Goal: Task Accomplishment & Management: Manage account settings

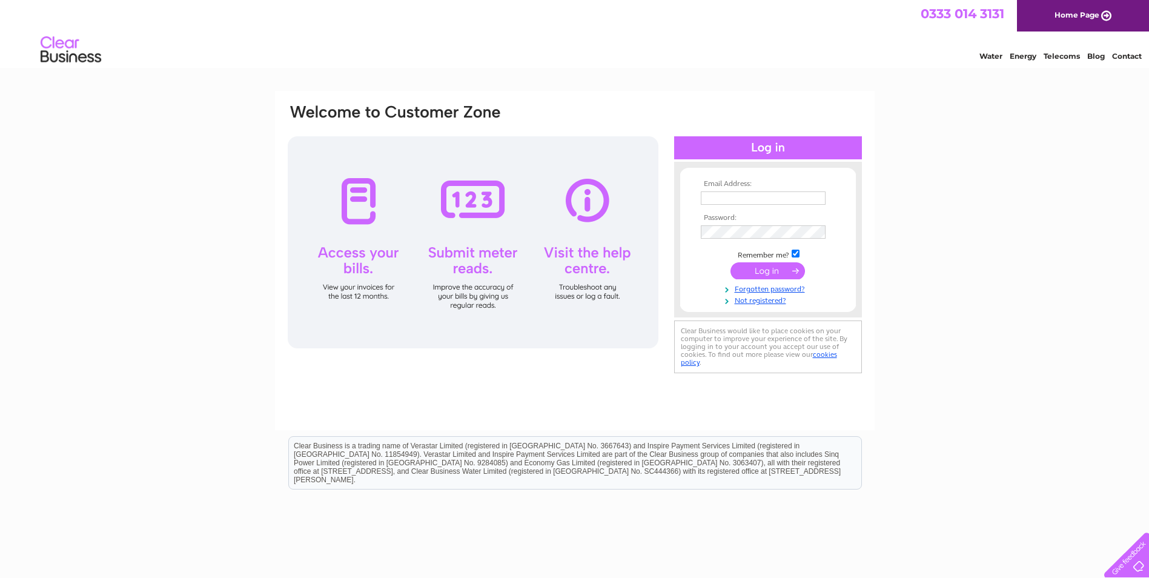
type input "[EMAIL_ADDRESS][DOMAIN_NAME]"
click at [765, 271] on input "submit" at bounding box center [768, 270] width 75 height 17
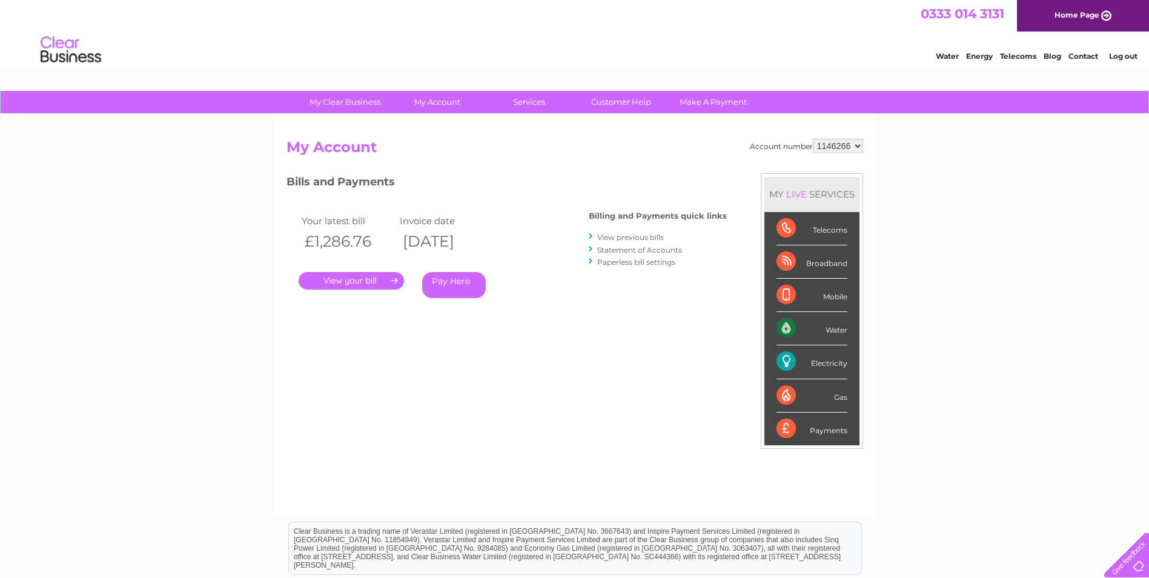
click at [831, 327] on div "Water" at bounding box center [812, 328] width 71 height 33
click at [786, 328] on div "Water" at bounding box center [812, 328] width 71 height 33
click at [828, 324] on div "Water" at bounding box center [812, 328] width 71 height 33
click at [835, 327] on div "Water" at bounding box center [812, 328] width 71 height 33
click at [838, 141] on select "1146266" at bounding box center [838, 146] width 50 height 15
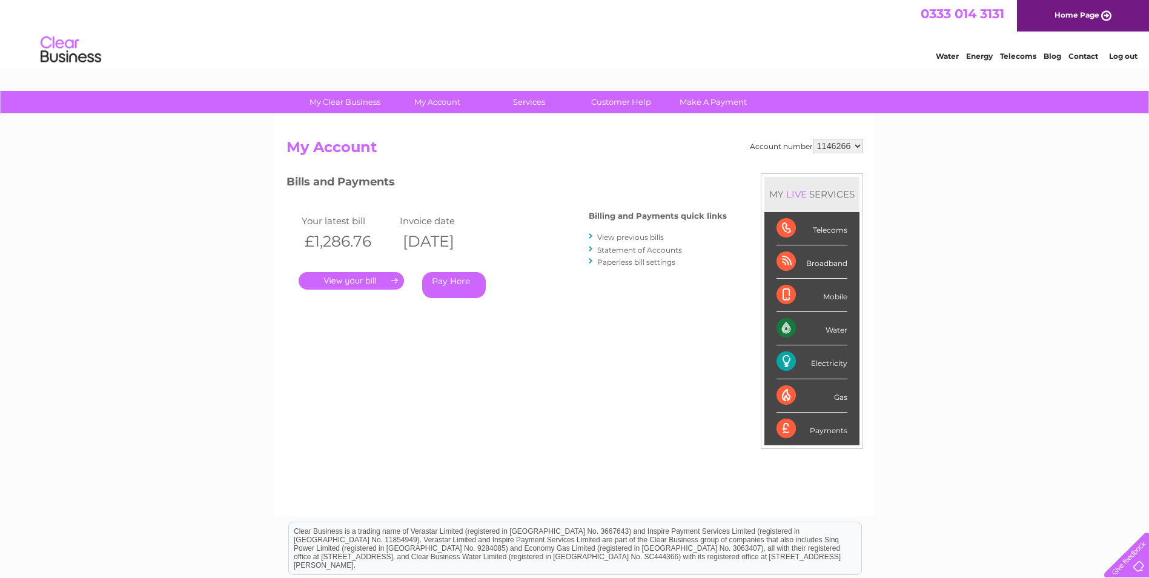
click at [814, 139] on select "1146266" at bounding box center [838, 146] width 50 height 15
click at [796, 192] on div "LIVE" at bounding box center [796, 194] width 25 height 12
click at [411, 379] on div "Account number 1146266 My Account MY LIVE SERVICES Telecoms Broadband Mobile Wa…" at bounding box center [575, 321] width 577 height 365
click at [342, 283] on link "." at bounding box center [351, 281] width 105 height 18
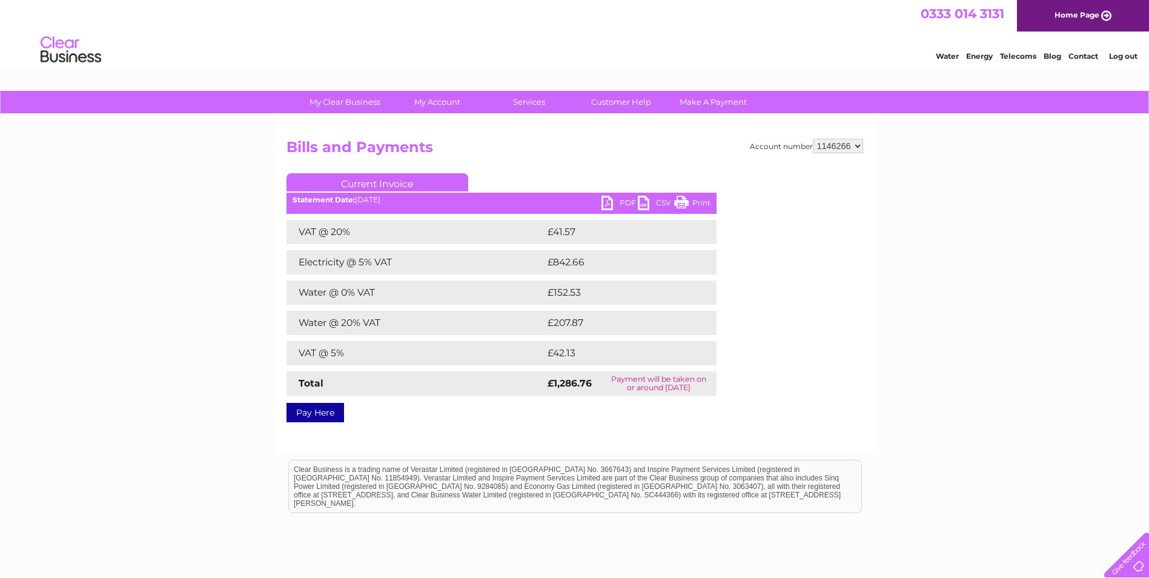
click at [93, 207] on div "My Clear Business Login Details My Details My Preferences Link Account My Accou…" at bounding box center [574, 376] width 1149 height 570
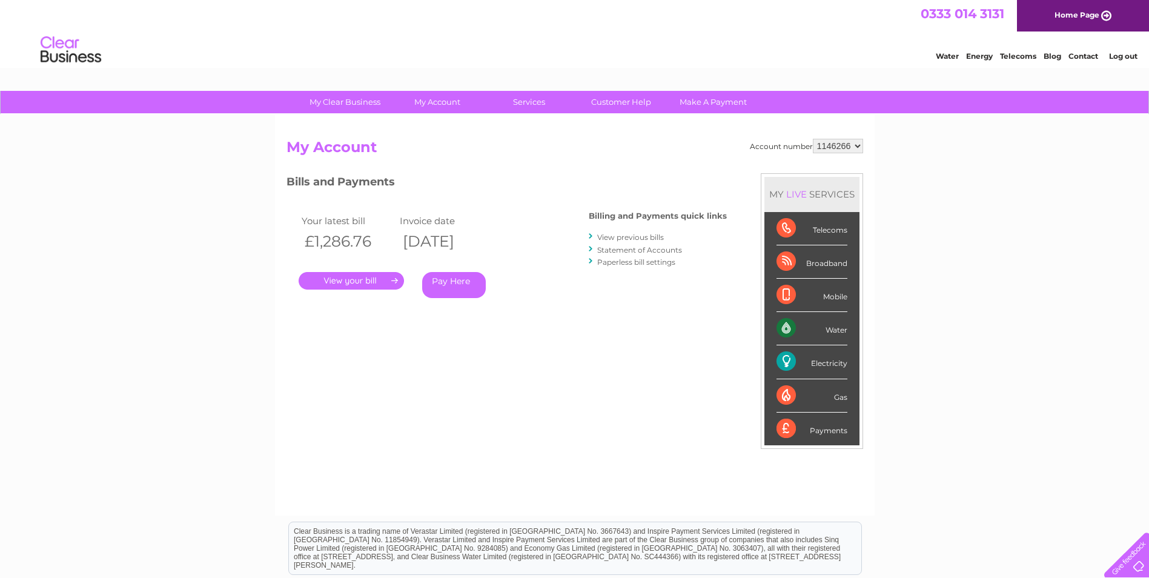
click at [347, 284] on link "." at bounding box center [351, 281] width 105 height 18
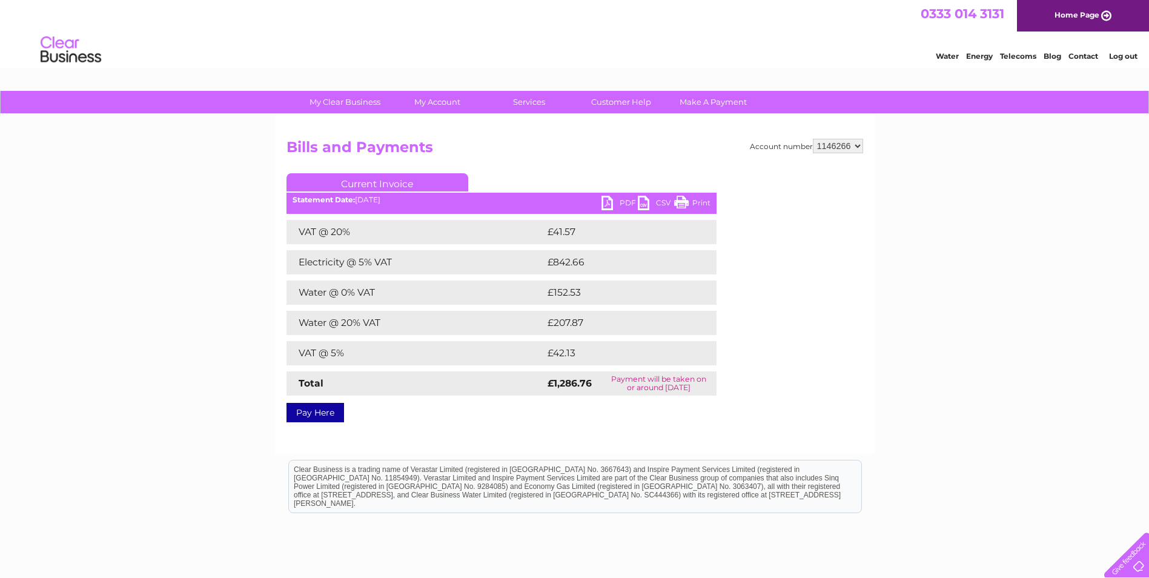
click at [615, 205] on link "PDF" at bounding box center [620, 205] width 36 height 18
drag, startPoint x: 45, startPoint y: 55, endPoint x: 88, endPoint y: 48, distance: 43.5
click at [45, 55] on img at bounding box center [71, 50] width 62 height 37
click at [1115, 58] on link "Log out" at bounding box center [1123, 55] width 28 height 9
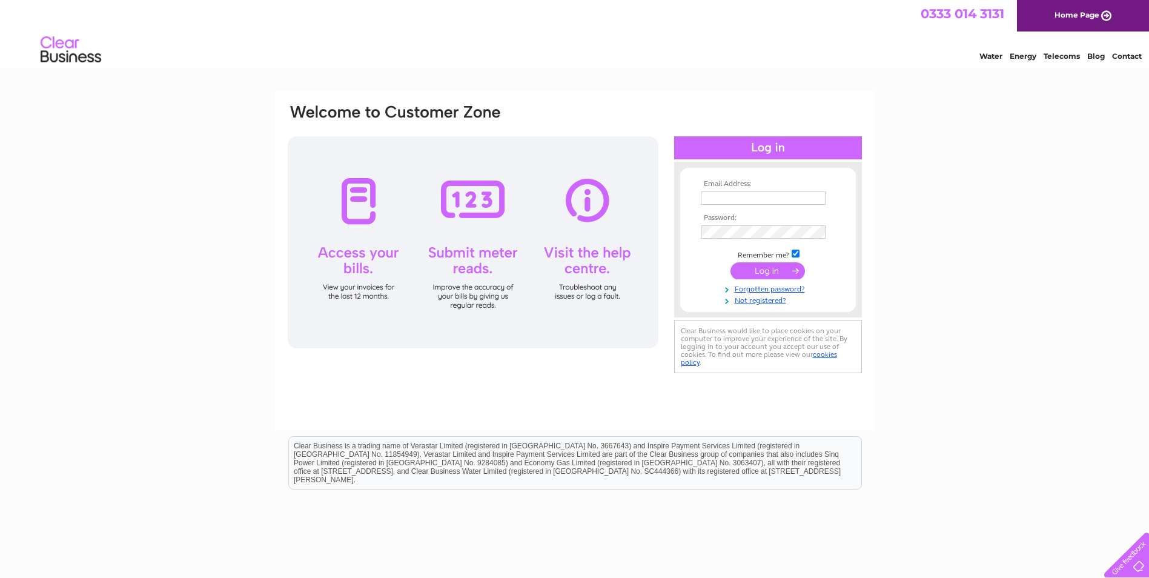
type input "[EMAIL_ADDRESS][DOMAIN_NAME]"
